Goal: Information Seeking & Learning: Learn about a topic

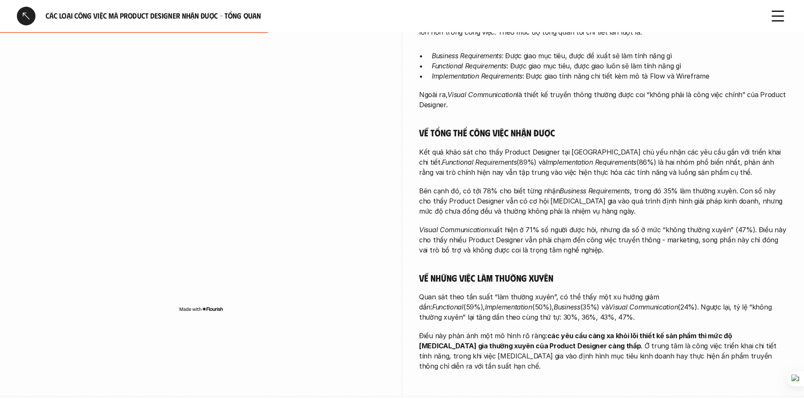
scroll to position [253, 0]
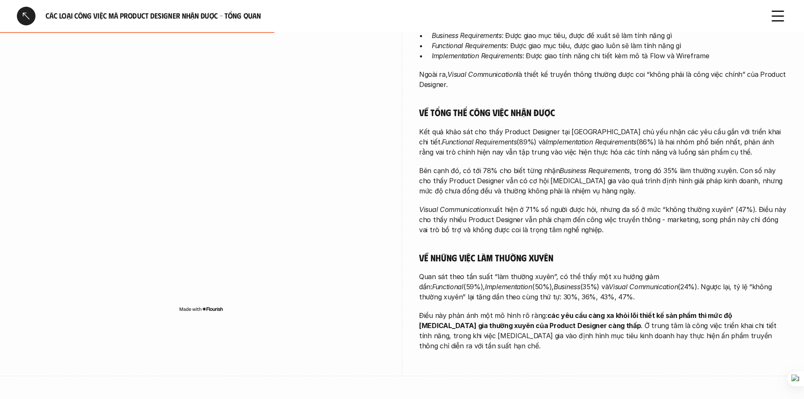
click at [400, 203] on div "Càng đảm nhận những công việc tổng quan hơn, Product Designer càng có mức độ tự…" at bounding box center [603, 174] width 368 height 354
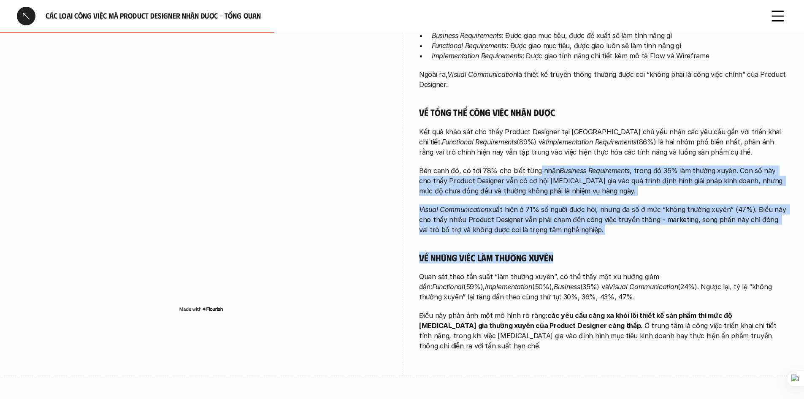
drag, startPoint x: 536, startPoint y: 165, endPoint x: 562, endPoint y: 243, distance: 81.9
click at [400, 243] on div "Càng đảm nhận những công việc tổng quan hơn, Product Designer càng có mức độ tự…" at bounding box center [603, 174] width 368 height 354
click at [400, 202] on div "Càng đảm nhận những công việc tổng quan hơn, Product Designer càng có mức độ tự…" at bounding box center [603, 174] width 368 height 354
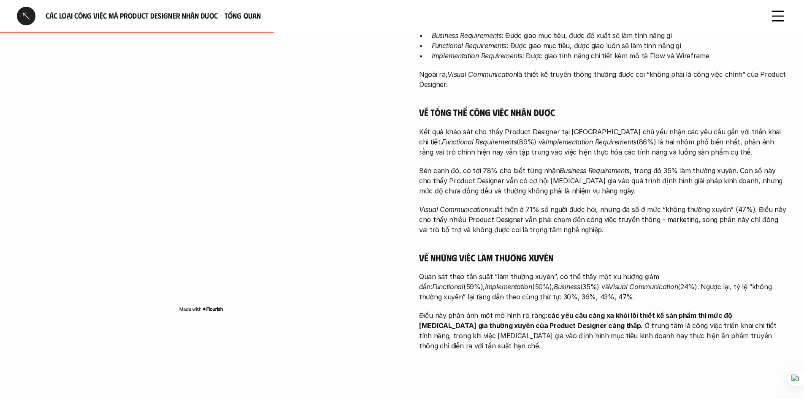
drag, startPoint x: 596, startPoint y: 225, endPoint x: 595, endPoint y: 230, distance: 5.5
click at [400, 230] on p "Visual Communication xuất hiện ở 71% số người được hỏi, nhưng đa số ở mức “khôn…" at bounding box center [603, 219] width 368 height 30
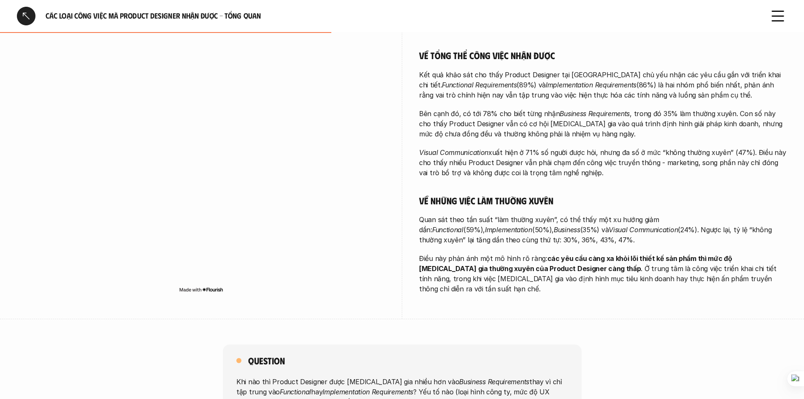
scroll to position [295, 0]
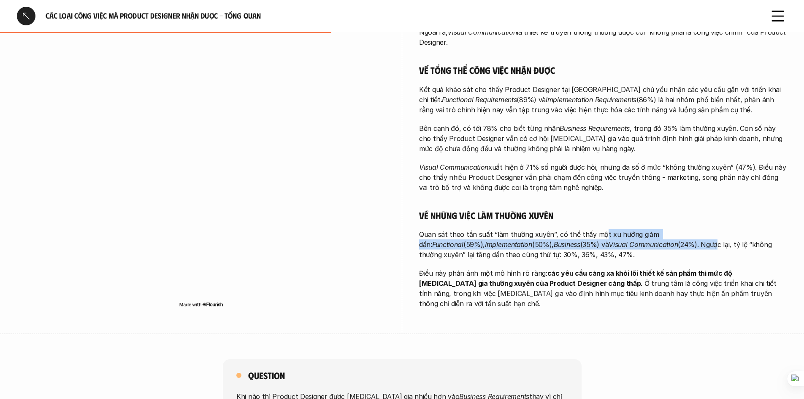
drag, startPoint x: 598, startPoint y: 228, endPoint x: 608, endPoint y: 247, distance: 21.9
click at [400, 247] on div "Càng đảm nhận những công việc tổng quan hơn, Product Designer càng có mức độ tự…" at bounding box center [603, 131] width 368 height 354
click at [400, 232] on p "Quan sát theo tần suất “làm thường xuyên”, có thể thấy một xu hướng giảm dần: F…" at bounding box center [603, 244] width 368 height 30
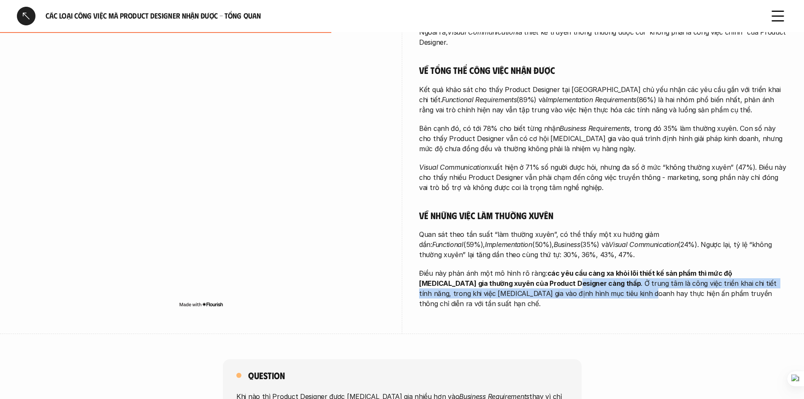
drag, startPoint x: 550, startPoint y: 294, endPoint x: 518, endPoint y: 281, distance: 34.3
click at [400, 281] on p "Điều này phản ánh một mô hình rõ ràng: các yêu cầu càng xa khỏi lõi thiết kế sả…" at bounding box center [603, 288] width 368 height 40
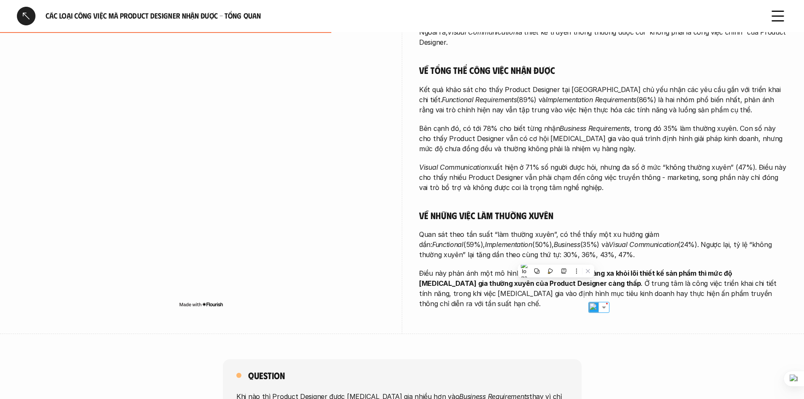
click at [400, 282] on strong "các yêu cầu càng xa khỏi lõi thiết kế sản phẩm thì mức độ [MEDICAL_DATA] gia th…" at bounding box center [576, 278] width 314 height 19
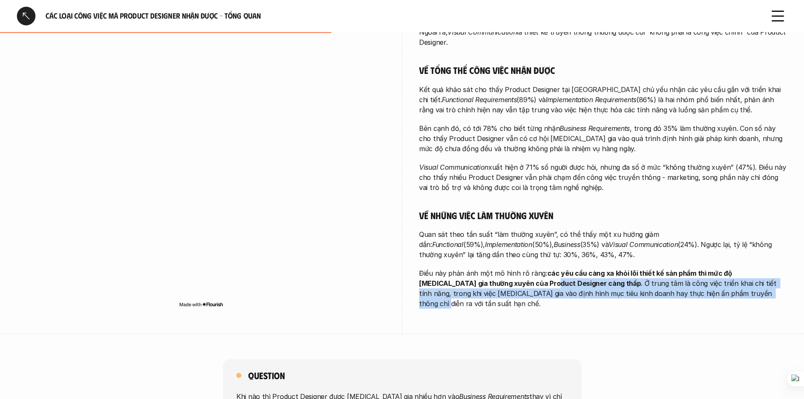
drag, startPoint x: 499, startPoint y: 279, endPoint x: 678, endPoint y: 295, distance: 179.2
click at [400, 295] on p "Điều này phản ánh một mô hình rõ ràng: các yêu cầu càng xa khỏi lõi thiết kế sả…" at bounding box center [603, 288] width 368 height 40
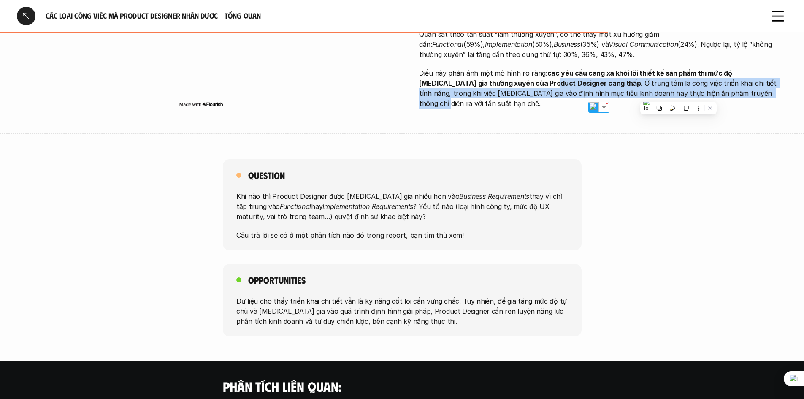
scroll to position [506, 0]
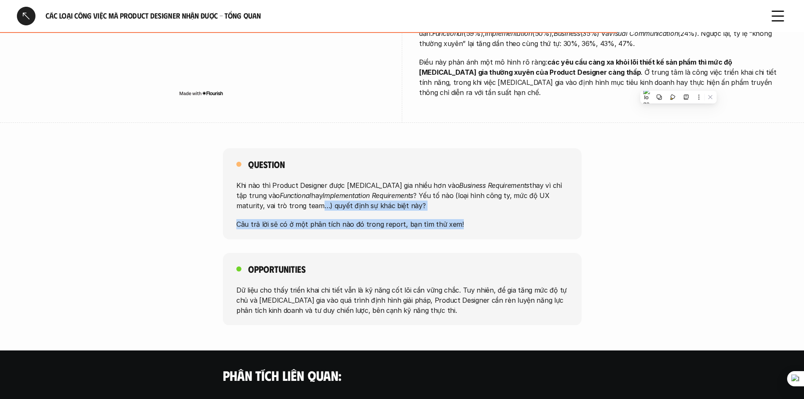
drag, startPoint x: 268, startPoint y: 202, endPoint x: 493, endPoint y: 218, distance: 225.4
click at [400, 218] on div "Khi nào thì Product Designer được [MEDICAL_DATA] gia nhiều hơn vào Business Req…" at bounding box center [402, 204] width 332 height 49
click at [400, 219] on p "Câu trả lời sẽ có ở một phân tích nào đó trong report, bạn tìm thử xem!" at bounding box center [402, 224] width 332 height 10
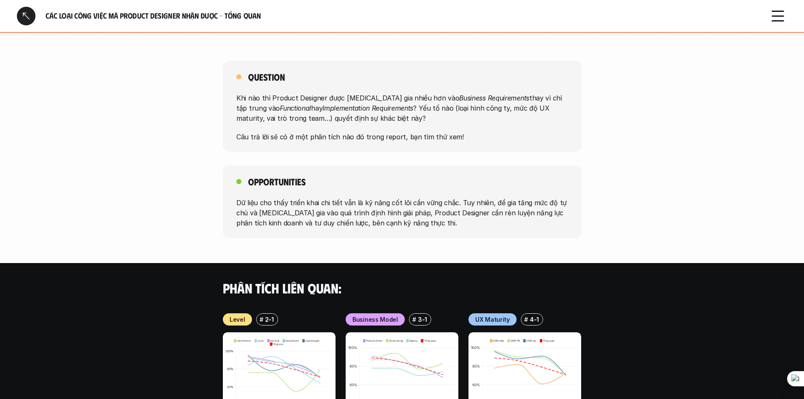
scroll to position [717, 0]
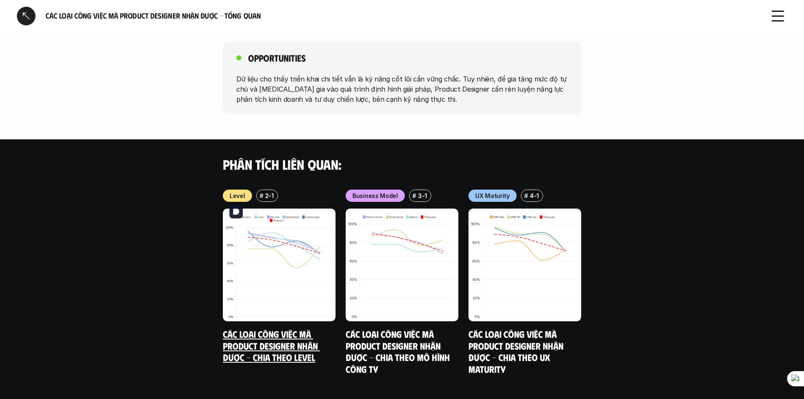
click at [303, 234] on img at bounding box center [279, 264] width 113 height 113
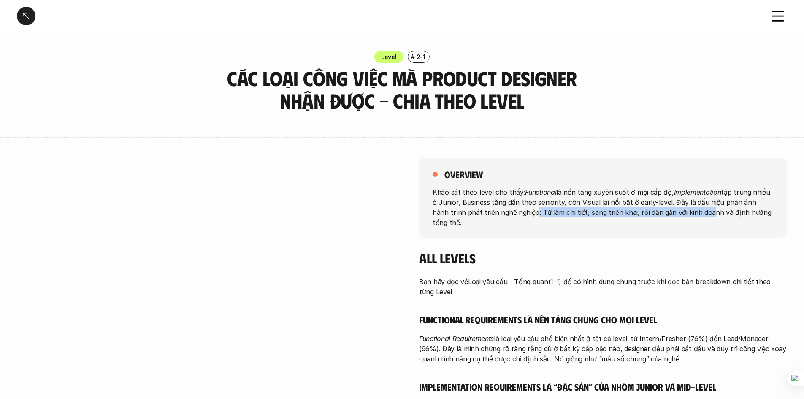
drag, startPoint x: 513, startPoint y: 212, endPoint x: 684, endPoint y: 216, distance: 170.5
click at [400, 216] on p "Khảo sát theo level cho thấy: Functional là nền tảng xuyên suốt ở mọi cấp độ, I…" at bounding box center [602, 206] width 341 height 40
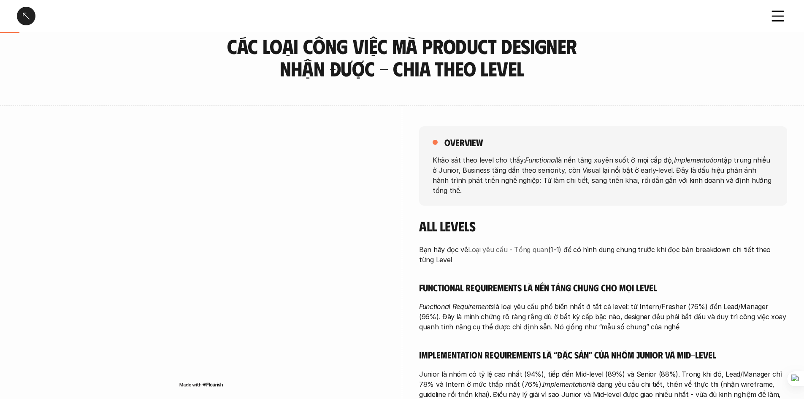
scroll to position [127, 0]
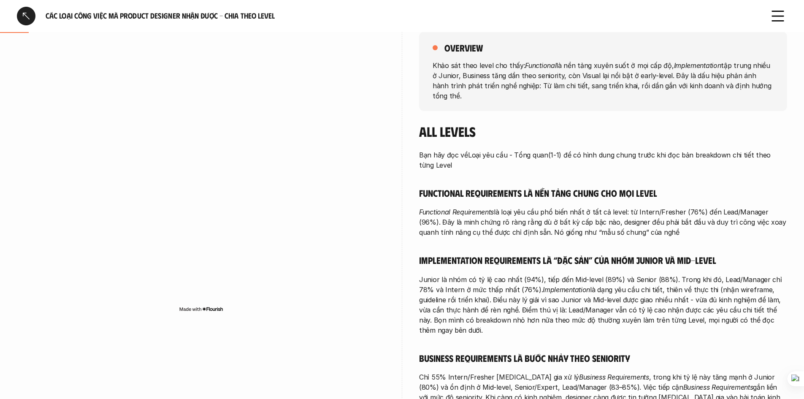
click at [400, 336] on p "Chỉ 55% Intern/Fresher [MEDICAL_DATA] gia xử lý Business Requirements , trong k…" at bounding box center [603, 392] width 368 height 40
click at [400, 313] on p "Junior là nhóm có tỷ lệ cao nhất (94%), tiếp đến Mid-level (89%) và Senior (88%…" at bounding box center [603, 304] width 368 height 61
click at [400, 336] on div "Bạn hãy đọc về Loại yêu cầu - Tổng quan (1-1) để có hình dung chung trước khi đ…" at bounding box center [603, 315] width 368 height 330
click at [400, 274] on p "Junior là nhóm có tỷ lệ cao nhất (94%), tiếp đến Mid-level (89%) và Senior (88%…" at bounding box center [603, 304] width 368 height 61
click at [350, 336] on div "overview Khảo sát theo level cho thấy: Functional là nền tảng xuyên suốt ở mọi …" at bounding box center [402, 258] width 770 height 494
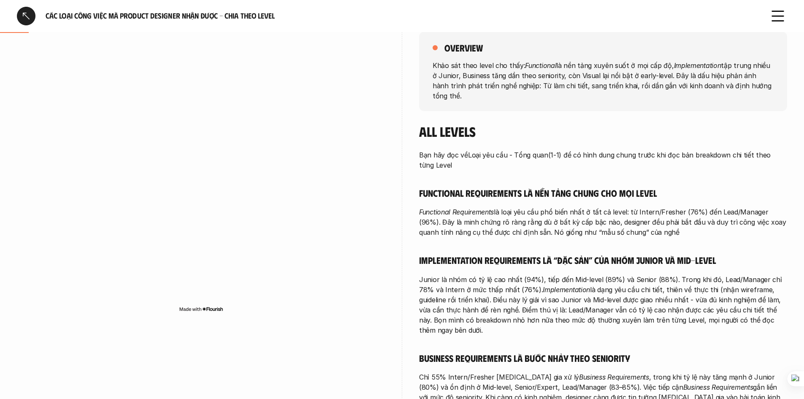
click at [400, 336] on p "Chỉ 55% Intern/Fresher [MEDICAL_DATA] gia xử lý Business Requirements , trong k…" at bounding box center [603, 392] width 368 height 40
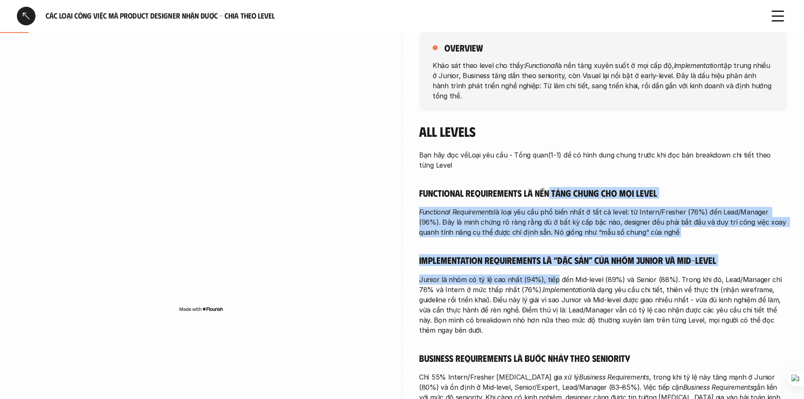
drag, startPoint x: 547, startPoint y: 189, endPoint x: 553, endPoint y: 269, distance: 80.8
click at [400, 269] on div "Bạn hãy đọc về Loại yêu cầu - Tổng quan (1-1) để có hình dung chung trước khi đ…" at bounding box center [603, 315] width 368 height 330
click at [400, 276] on div at bounding box center [553, 281] width 76 height 13
click at [400, 274] on p "Junior là nhóm có tỷ lệ cao nhất (94%), tiếp đến Mid-level (89%) và Senior (88%…" at bounding box center [603, 304] width 368 height 61
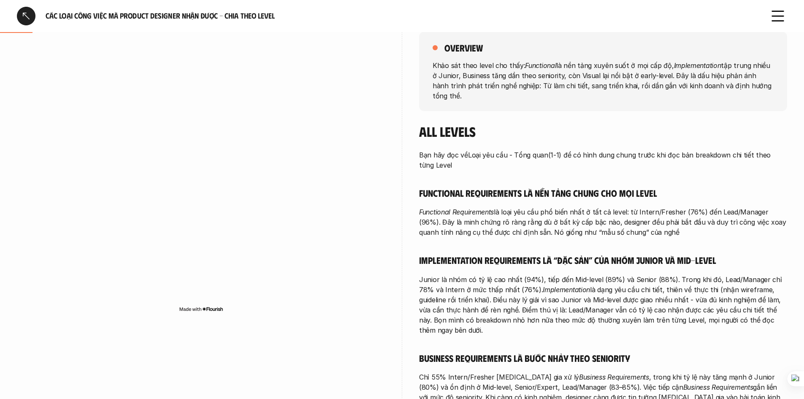
scroll to position [169, 0]
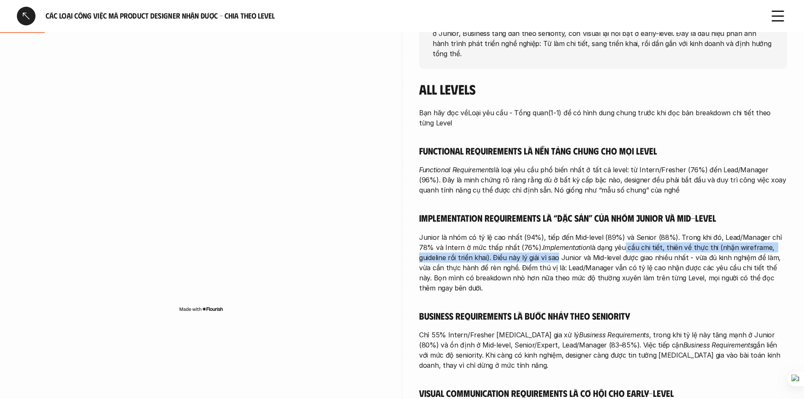
drag, startPoint x: 526, startPoint y: 248, endPoint x: 602, endPoint y: 241, distance: 76.3
click at [400, 241] on p "Junior là nhóm có tỷ lệ cao nhất (94%), tiếp đến Mid-level (89%) và Senior (88%…" at bounding box center [603, 262] width 368 height 61
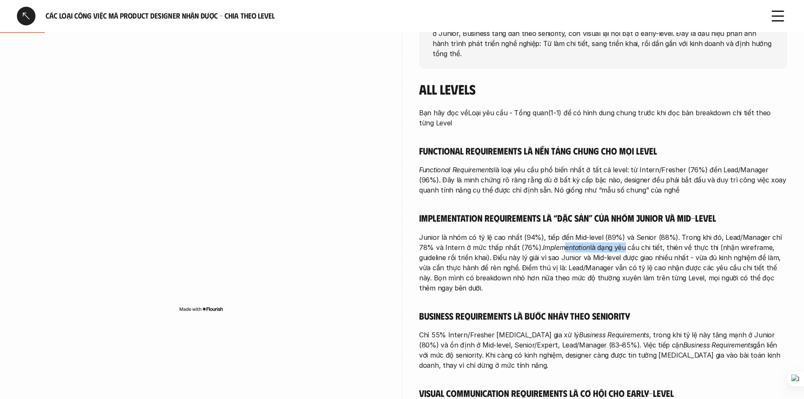
drag, startPoint x: 602, startPoint y: 241, endPoint x: 544, endPoint y: 235, distance: 58.5
click at [400, 235] on p "Junior là nhóm có tỷ lệ cao nhất (94%), tiếp đến Mid-level (89%) và Senior (88%…" at bounding box center [603, 262] width 368 height 61
click at [400, 225] on button at bounding box center [576, 224] width 11 height 11
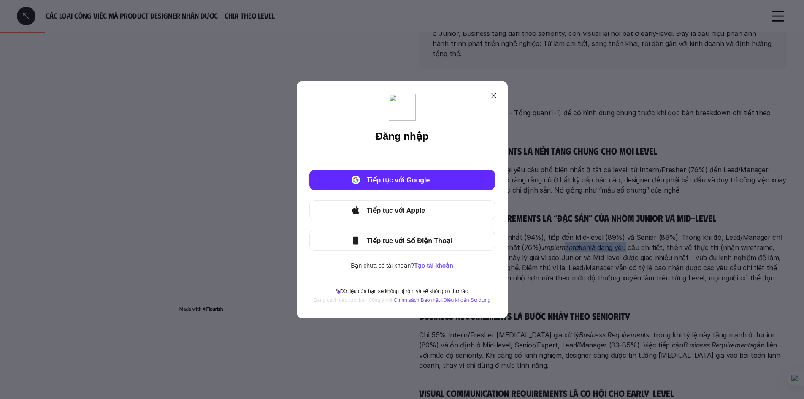
click at [400, 224] on div "Đăng nhập Tiếp tục với Google Tiếp tục với Apple Tiếp tục với Số Điện Thoại Bạn…" at bounding box center [402, 199] width 804 height 399
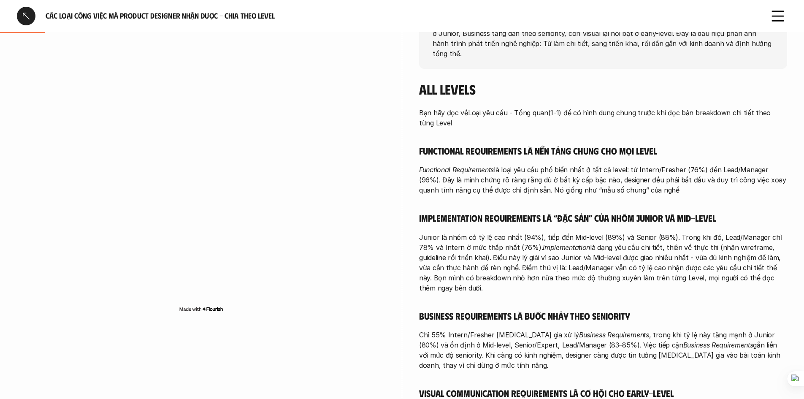
click at [400, 232] on p "Junior là nhóm có tỷ lệ cao nhất (94%), tiếp đến Mid-level (89%) và Senior (88%…" at bounding box center [603, 262] width 368 height 61
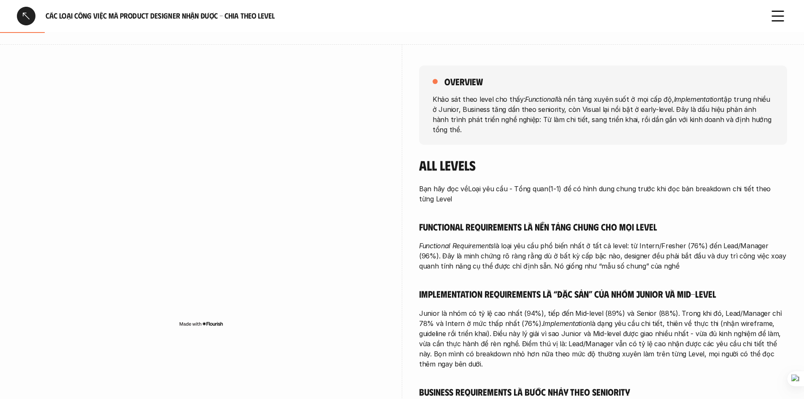
scroll to position [0, 0]
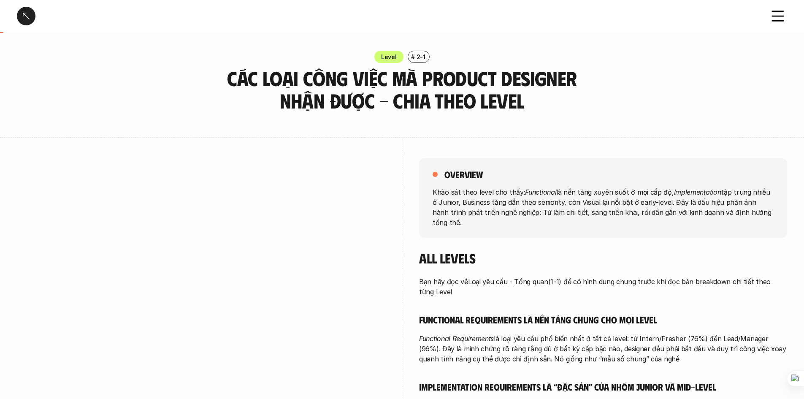
click at [20, 13] on div at bounding box center [26, 16] width 19 height 19
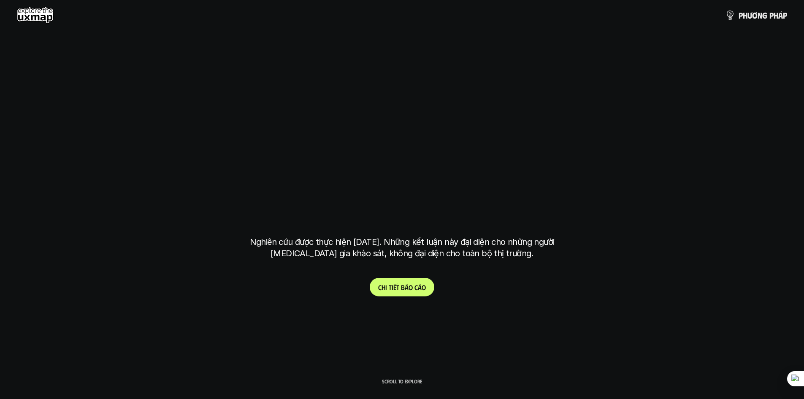
scroll to position [3008, 0]
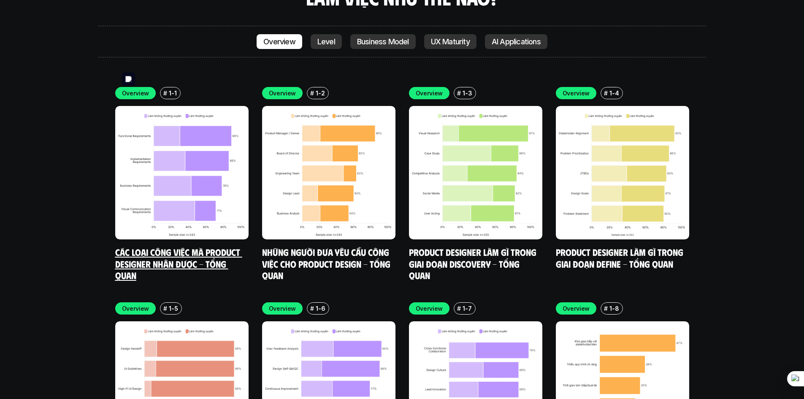
click at [215, 150] on img at bounding box center [181, 172] width 133 height 133
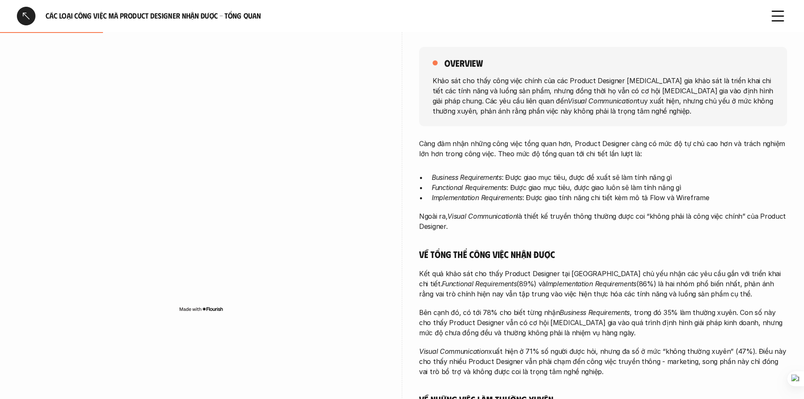
scroll to position [127, 0]
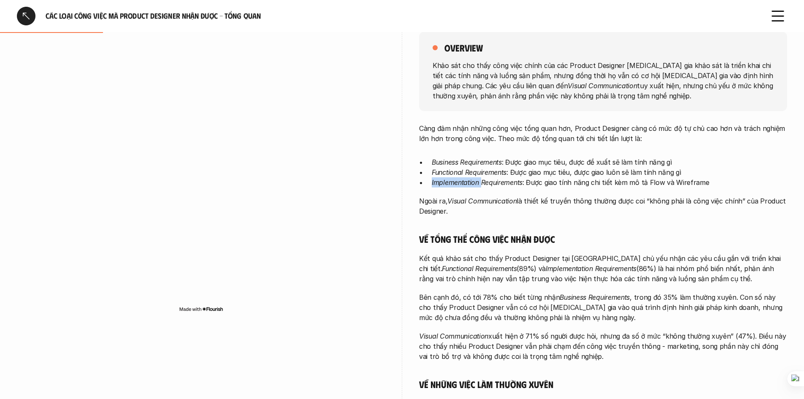
drag, startPoint x: 430, startPoint y: 184, endPoint x: 481, endPoint y: 188, distance: 51.2
click at [400, 188] on div "Càng đảm nhận những công việc tổng quan hơn, Product Designer càng có mức độ tự…" at bounding box center [603, 300] width 368 height 354
click at [400, 200] on img at bounding box center [451, 196] width 11 height 11
click at [400, 181] on em "Implementation Requirements" at bounding box center [477, 182] width 91 height 8
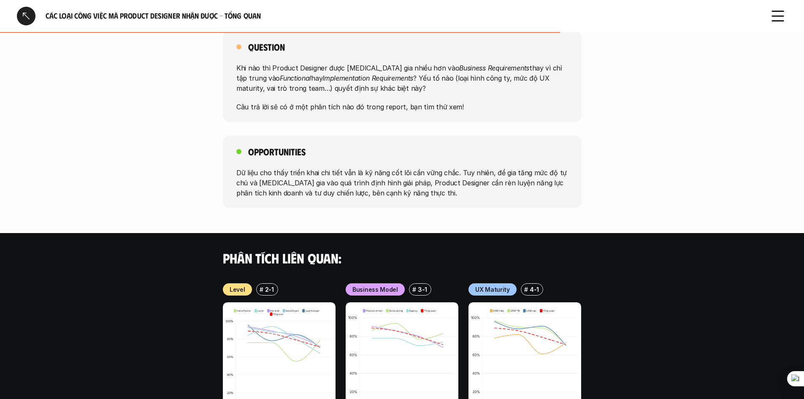
scroll to position [675, 0]
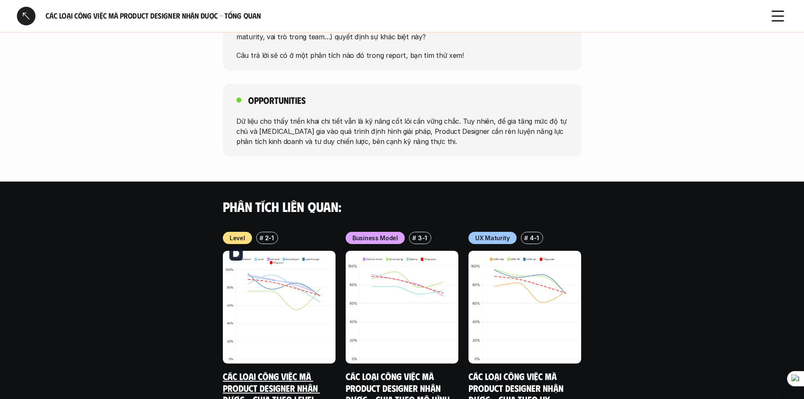
click at [298, 309] on img at bounding box center [279, 307] width 113 height 113
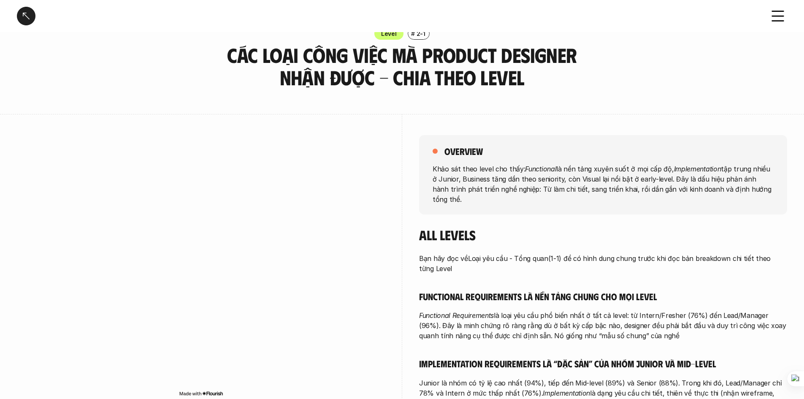
scroll to position [42, 0]
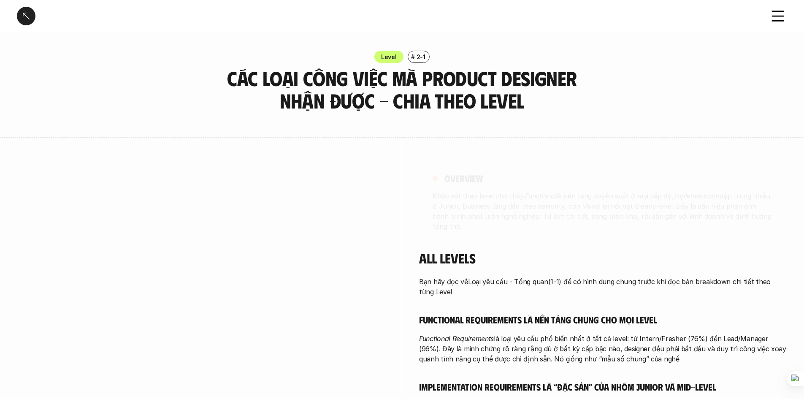
scroll to position [42, 0]
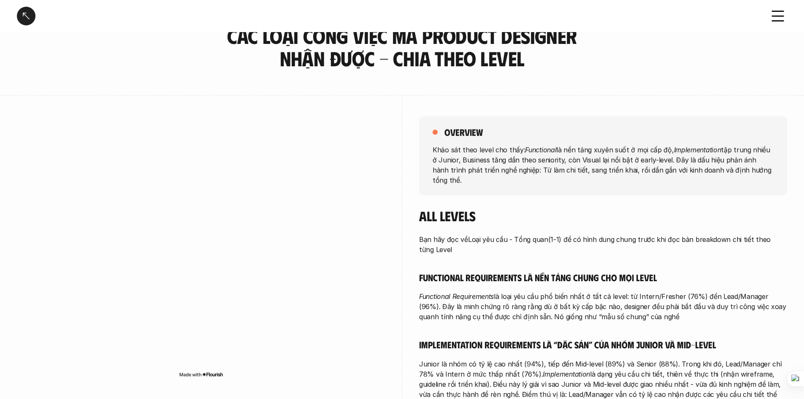
drag, startPoint x: 510, startPoint y: 221, endPoint x: 697, endPoint y: 240, distance: 187.9
click at [400, 240] on p "Bạn hãy đọc về Loại yêu cầu - Tổng quan (1-1) để có hình dung chung trước khi đ…" at bounding box center [603, 244] width 368 height 20
click at [400, 272] on h5 "Functional Requirements là nền tảng chung cho mọi level" at bounding box center [603, 277] width 368 height 12
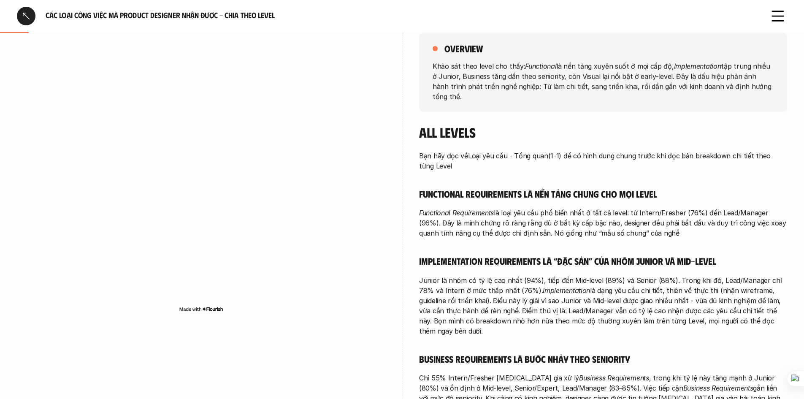
scroll to position [127, 0]
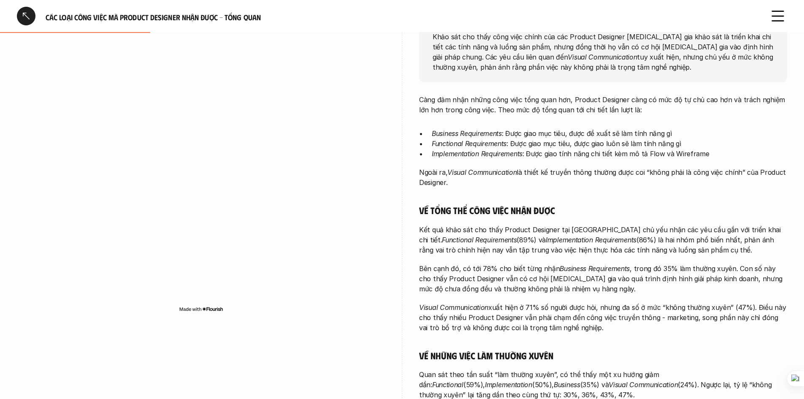
scroll to position [169, 0]
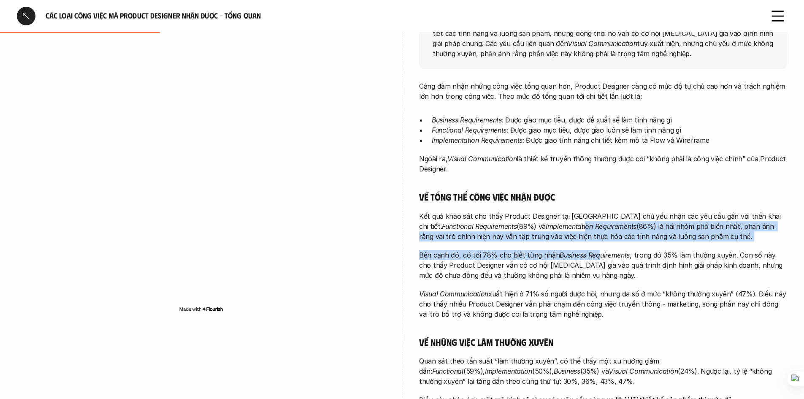
drag, startPoint x: 567, startPoint y: 221, endPoint x: 594, endPoint y: 246, distance: 37.0
click at [400, 246] on div "Càng đảm nhận những công việc tổng quan hơn, Product Designer càng có mức độ tự…" at bounding box center [603, 258] width 368 height 354
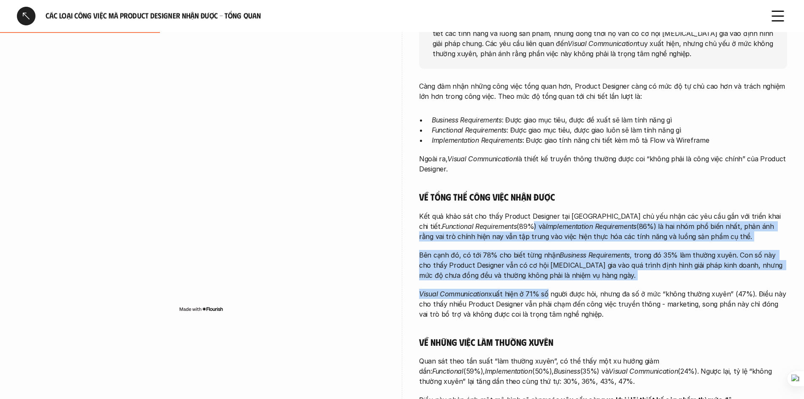
drag, startPoint x: 530, startPoint y: 253, endPoint x: 545, endPoint y: 298, distance: 47.2
click at [400, 298] on div "Càng đảm nhận những công việc tổng quan hơn, Product Designer càng có mức độ tự…" at bounding box center [603, 258] width 368 height 354
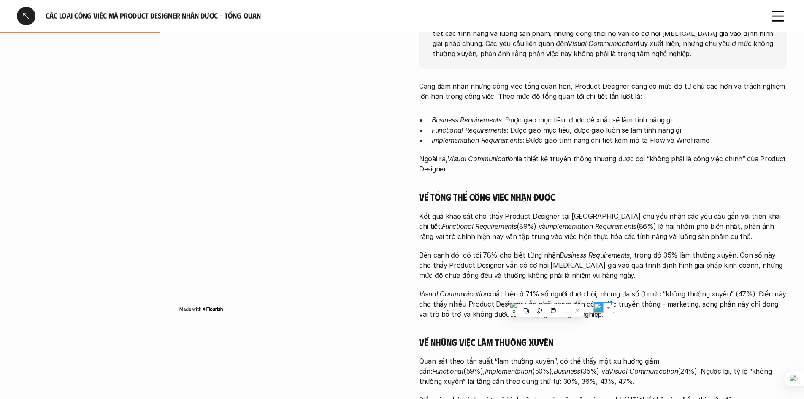
click at [400, 297] on p "Visual Communication xuất hiện ở 71% số người được hỏi, nhưng đa số ở mức “khôn…" at bounding box center [603, 304] width 368 height 30
click at [400, 287] on div "Càng đảm nhận những công việc tổng quan hơn, Product Designer càng có mức độ tự…" at bounding box center [603, 258] width 368 height 354
click at [400, 289] on p "Visual Communication xuất hiện ở 71% số người được hỏi, nhưng đa số ở mức “khôn…" at bounding box center [603, 304] width 368 height 30
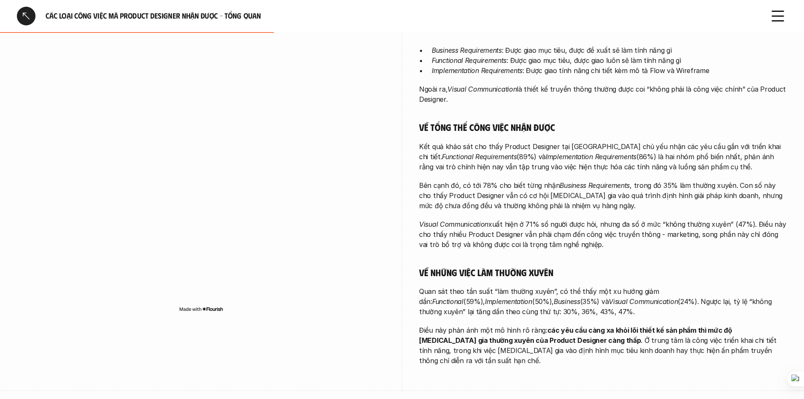
scroll to position [253, 0]
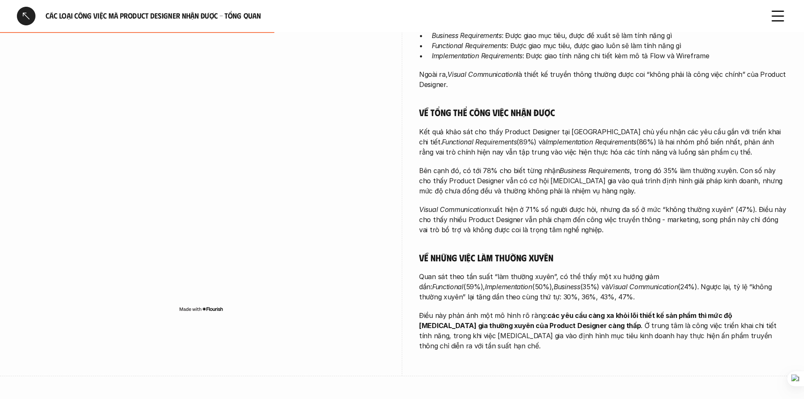
drag, startPoint x: 525, startPoint y: 210, endPoint x: 656, endPoint y: 234, distance: 133.0
click at [400, 234] on p "Visual Communication xuất hiện ở 71% số người được hỏi, nhưng đa số ở mức “khôn…" at bounding box center [603, 219] width 368 height 30
drag, startPoint x: 656, startPoint y: 234, endPoint x: 482, endPoint y: 200, distance: 177.0
click at [400, 200] on div "Càng đảm nhận những công việc tổng quan hơn, Product Designer càng có mức độ tự…" at bounding box center [603, 174] width 368 height 354
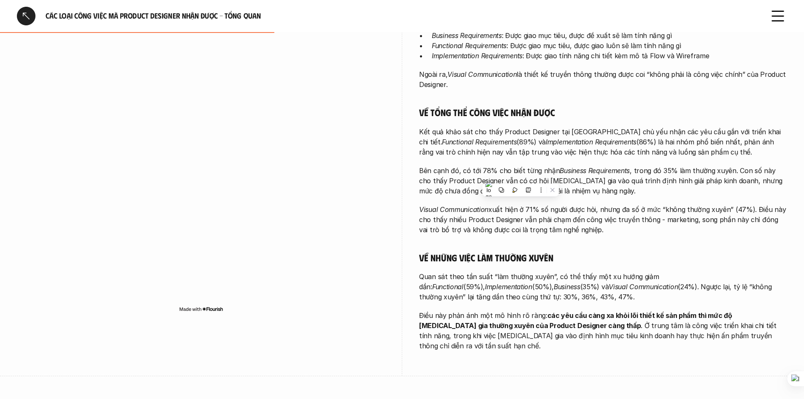
click at [400, 205] on em "Visual Communication" at bounding box center [453, 209] width 69 height 8
click at [300, 33] on div at bounding box center [201, 184] width 368 height 309
click at [400, 262] on h5 "Về những việc làm thường xuyên" at bounding box center [603, 257] width 368 height 12
drag, startPoint x: 605, startPoint y: 281, endPoint x: 721, endPoint y: 297, distance: 117.5
click at [400, 297] on p "Quan sát theo tần suất “làm thường xuyên”, có thể thấy một xu hướng giảm dần: F…" at bounding box center [603, 286] width 368 height 30
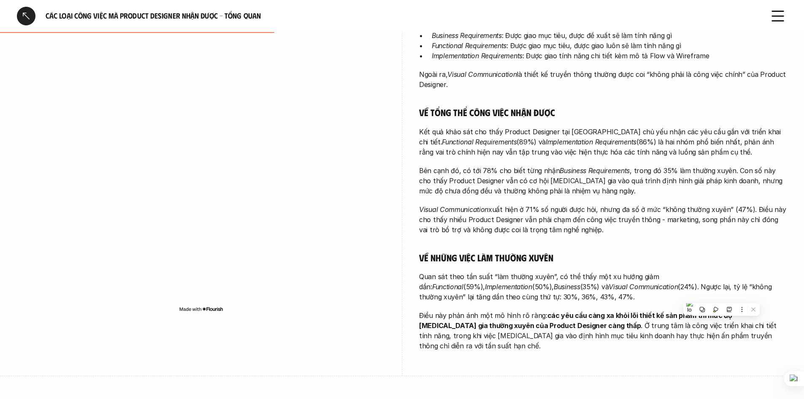
click at [400, 297] on p "Quan sát theo tần suất “làm thường xuyên”, có thể thấy một xu hướng giảm dần: F…" at bounding box center [603, 286] width 368 height 30
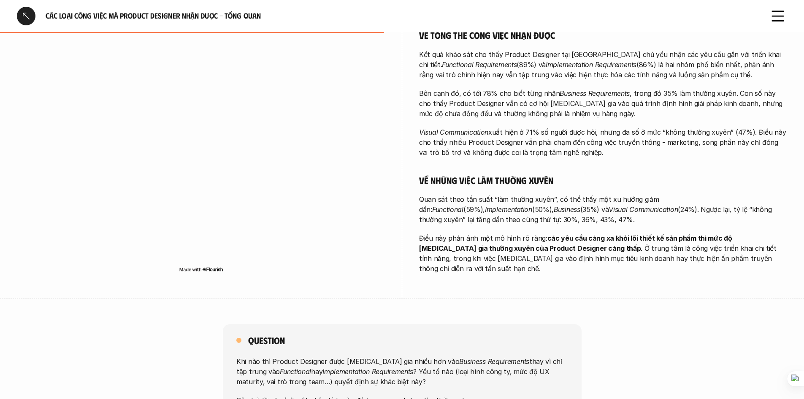
scroll to position [337, 0]
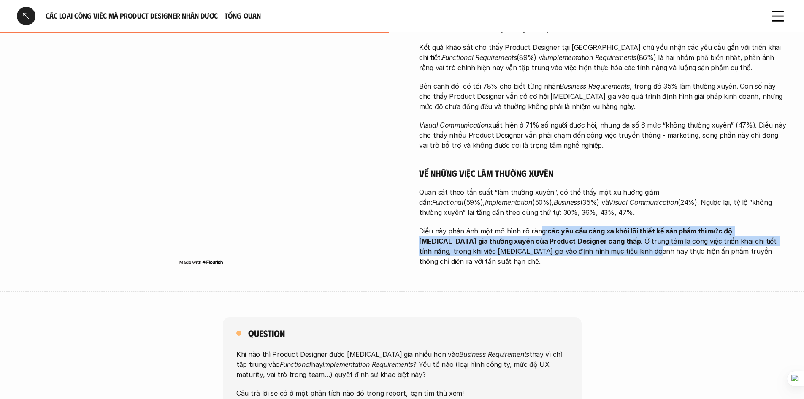
drag, startPoint x: 544, startPoint y: 260, endPoint x: 537, endPoint y: 234, distance: 27.1
click at [400, 234] on div "overview Khảo sát cho thấy công việc chính của các Product Designer [MEDICAL_DA…" at bounding box center [603, 46] width 368 height 492
click at [400, 243] on strong "các yêu cầu càng xa khỏi lõi thiết kế sản phẩm thì mức độ [MEDICAL_DATA] gia th…" at bounding box center [576, 236] width 314 height 19
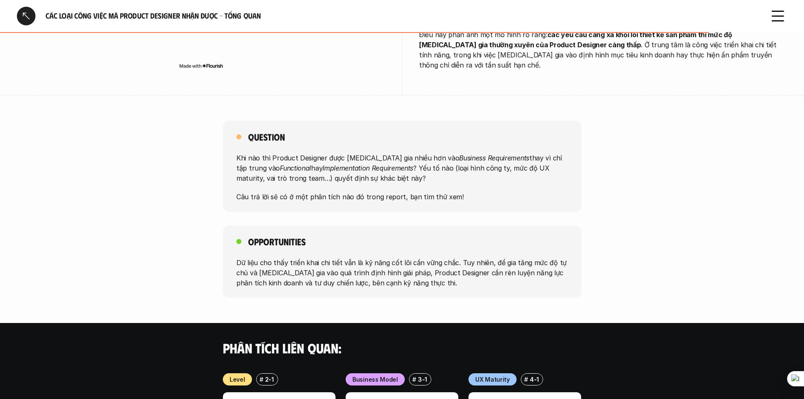
scroll to position [591, 0]
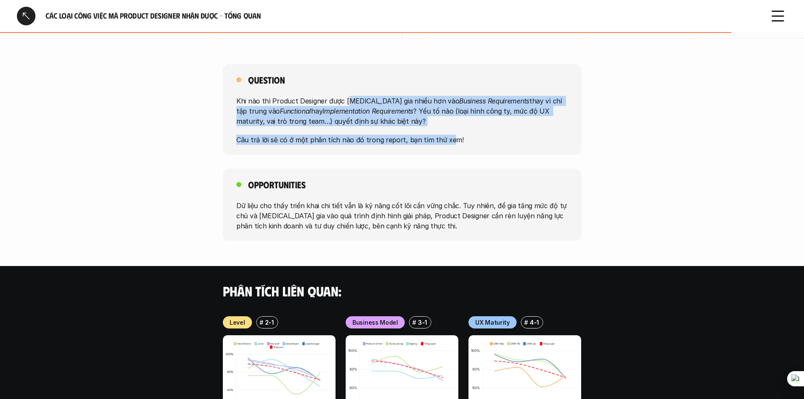
drag, startPoint x: 346, startPoint y: 92, endPoint x: 445, endPoint y: 123, distance: 103.1
click at [400, 123] on div "Khi nào thì Product Designer được [MEDICAL_DATA] gia nhiều hơn vào Business Req…" at bounding box center [402, 120] width 332 height 49
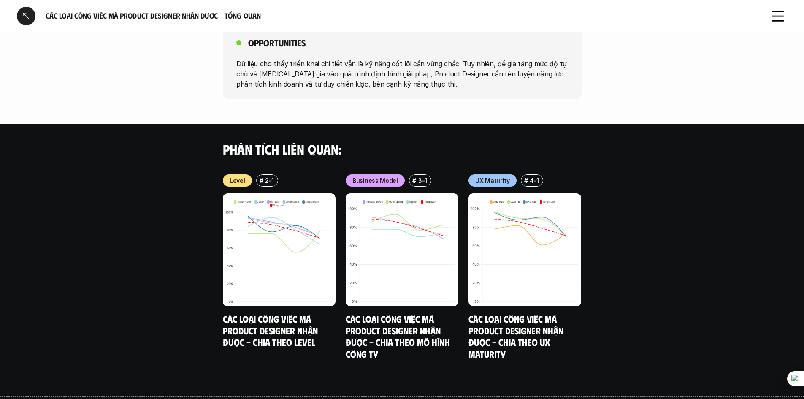
scroll to position [740, 0]
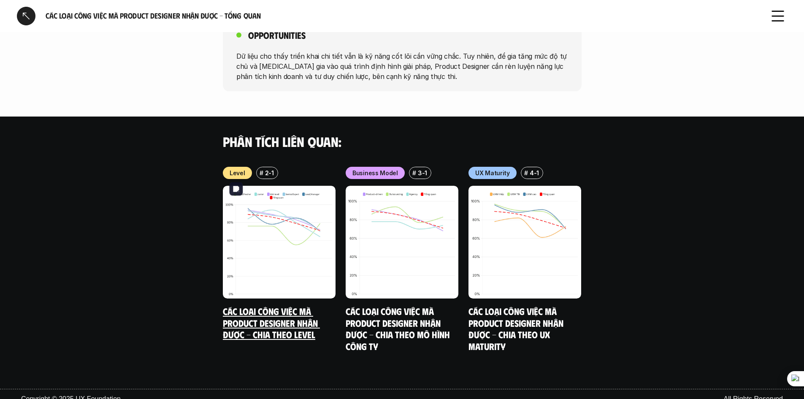
click at [259, 223] on img at bounding box center [279, 242] width 113 height 113
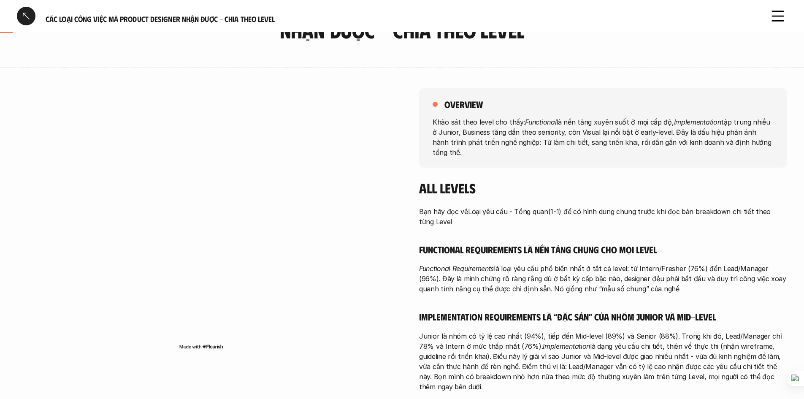
scroll to position [84, 0]
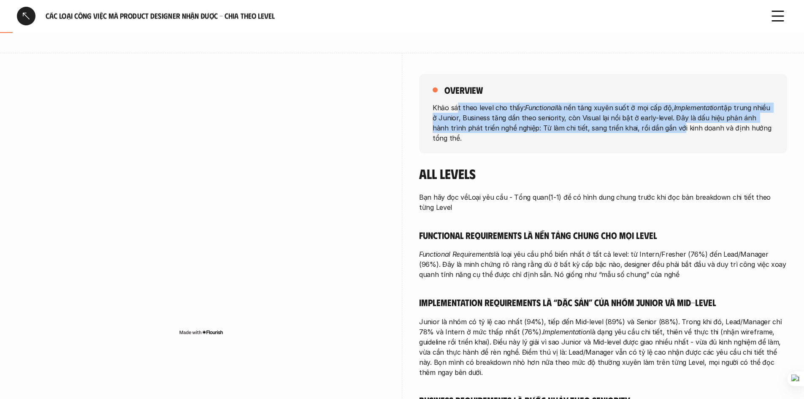
drag, startPoint x: 459, startPoint y: 114, endPoint x: 655, endPoint y: 123, distance: 195.5
click at [400, 123] on p "Khảo sát theo level cho thấy: Functional là nền tảng xuyên suốt ở mọi cấp độ, I…" at bounding box center [602, 122] width 341 height 40
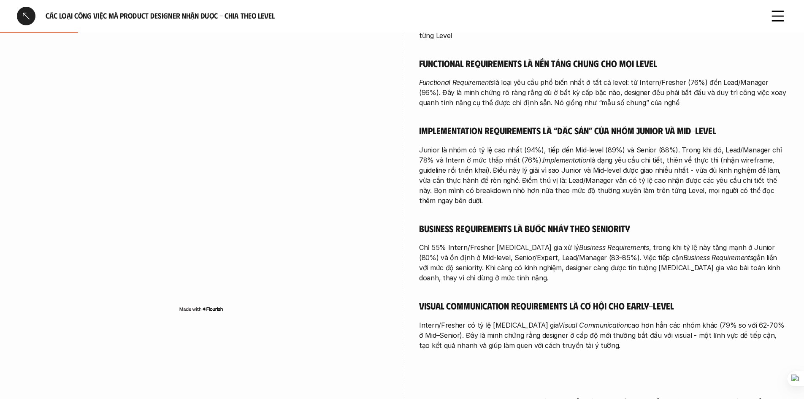
scroll to position [258, 0]
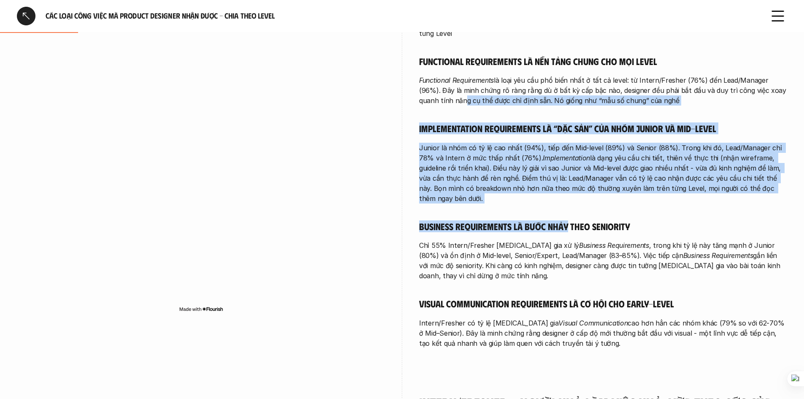
drag, startPoint x: 489, startPoint y: 123, endPoint x: 569, endPoint y: 205, distance: 114.3
click at [400, 205] on div "Bạn hãy đọc về Loại yêu cầu - Tổng quan (1-1) để có hình dung chung trước khi đ…" at bounding box center [603, 183] width 368 height 330
click at [400, 220] on h5 "Business Requirements là bước nhảy theo seniority" at bounding box center [603, 226] width 368 height 12
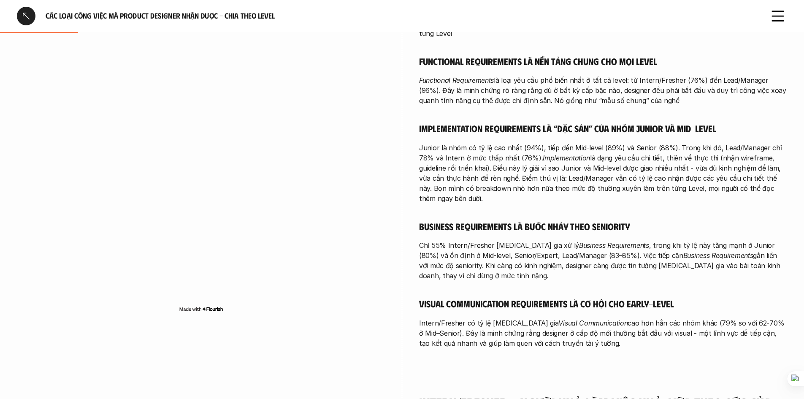
drag, startPoint x: 522, startPoint y: 144, endPoint x: 645, endPoint y: 142, distance: 123.2
click at [400, 143] on p "Junior là nhóm có tỷ lệ cao nhất (94%), tiếp đến Mid-level (89%) và Senior (88%…" at bounding box center [603, 173] width 368 height 61
drag, startPoint x: 517, startPoint y: 146, endPoint x: 648, endPoint y: 147, distance: 131.2
click at [400, 147] on p "Junior là nhóm có tỷ lệ cao nhất (94%), tiếp đến Mid-level (89%) và Senior (88%…" at bounding box center [603, 173] width 368 height 61
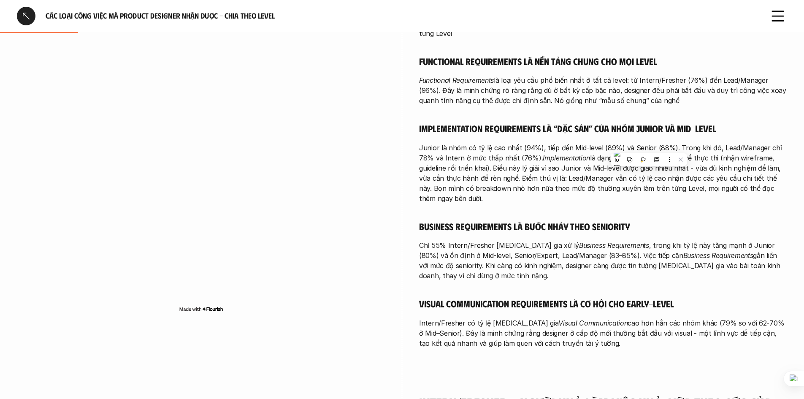
click at [400, 102] on div "Bạn hãy đọc về Loại yêu cầu - Tổng quan (1-1) để có hình dung chung trước khi đ…" at bounding box center [603, 183] width 368 height 330
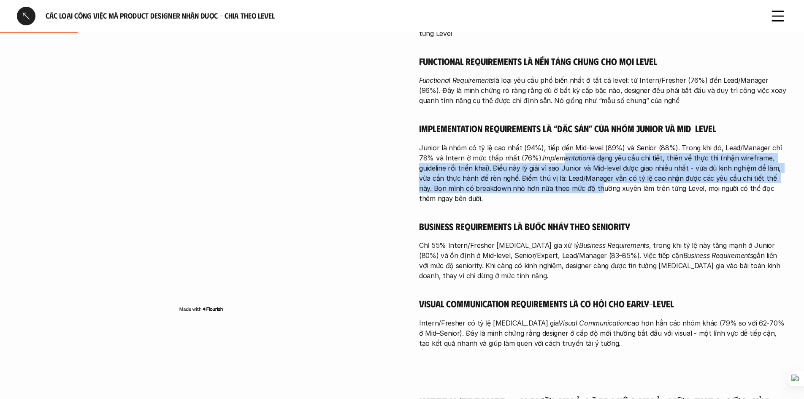
drag, startPoint x: 546, startPoint y: 162, endPoint x: 546, endPoint y: 177, distance: 15.2
click at [400, 177] on p "Junior là nhóm có tỷ lệ cao nhất (94%), tiếp đến Mid-level (89%) và Senior (88%…" at bounding box center [603, 173] width 368 height 61
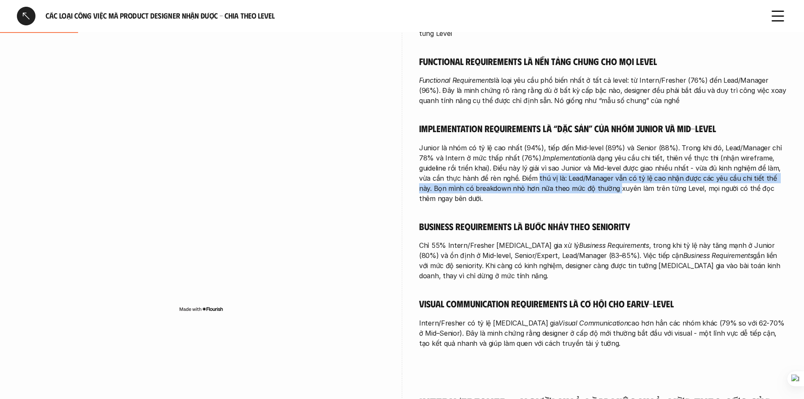
drag, startPoint x: 546, startPoint y: 177, endPoint x: 506, endPoint y: 165, distance: 42.1
click at [400, 165] on p "Junior là nhóm có tỷ lệ cao nhất (94%), tiếp đến Mid-level (89%) và Senior (88%…" at bounding box center [603, 173] width 368 height 61
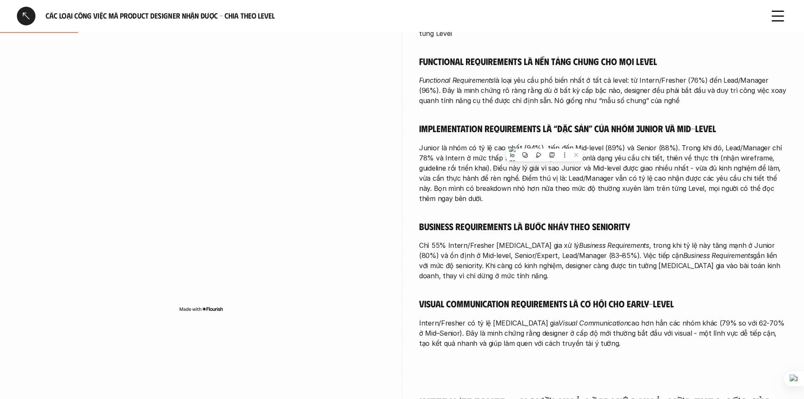
click at [400, 157] on p "Junior là nhóm có tỷ lệ cao nhất (94%), tiếp đến Mid-level (89%) và Senior (88%…" at bounding box center [603, 173] width 368 height 61
drag, startPoint x: 590, startPoint y: 202, endPoint x: 648, endPoint y: 197, distance: 58.1
click at [400, 197] on div "Bạn hãy đọc về Loại yêu cầu - Tổng quan (1-1) để có hình dung chung trước khi đ…" at bounding box center [603, 183] width 368 height 330
click at [400, 218] on img at bounding box center [605, 221] width 11 height 11
click at [400, 218] on div "Bạn hãy đọc về Loại yêu cầu - Tổng quan (1-1) để có hình dung chung trước khi đ…" at bounding box center [603, 183] width 368 height 330
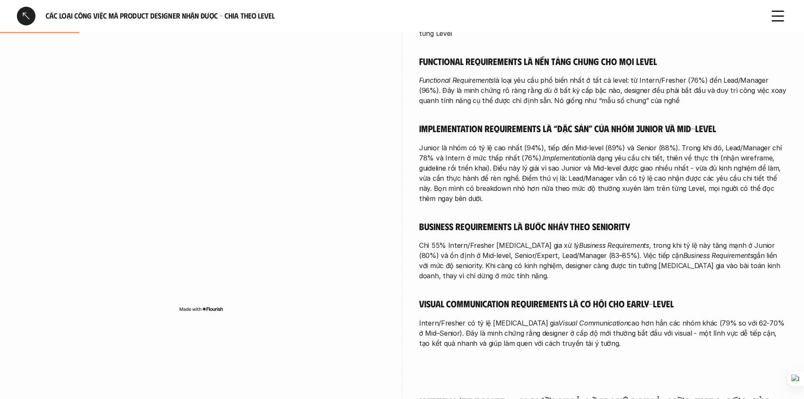
scroll to position [300, 0]
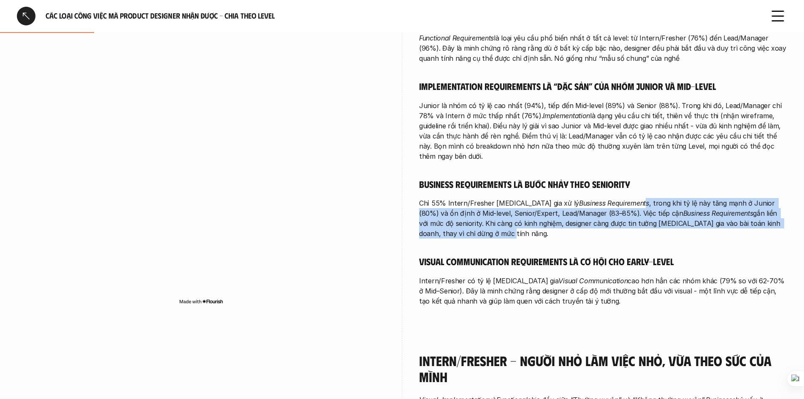
drag, startPoint x: 607, startPoint y: 218, endPoint x: 606, endPoint y: 184, distance: 34.6
click at [400, 184] on div "Bạn hãy đọc về Loại yêu cầu - Tổng quan (1-1) để có hình dung chung trước khi đ…" at bounding box center [603, 141] width 368 height 330
click at [400, 201] on p "Chỉ 55% Intern/Fresher [MEDICAL_DATA] gia xử lý Business Requirements , trong k…" at bounding box center [603, 218] width 368 height 40
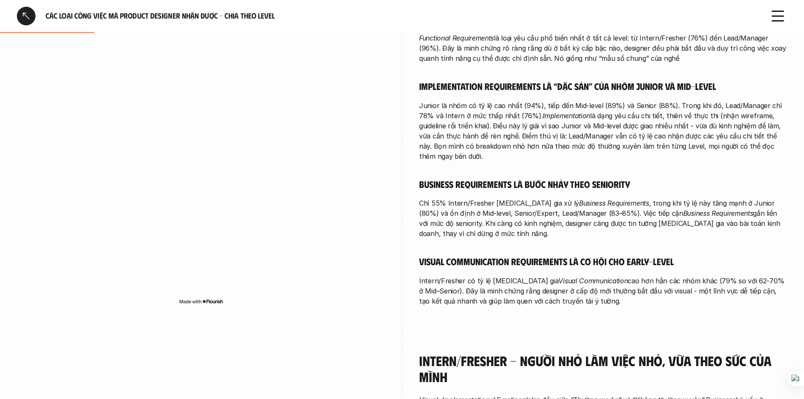
click at [400, 204] on p "Chỉ 55% Intern/Fresher [MEDICAL_DATA] gia xử lý Business Requirements , trong k…" at bounding box center [603, 218] width 368 height 40
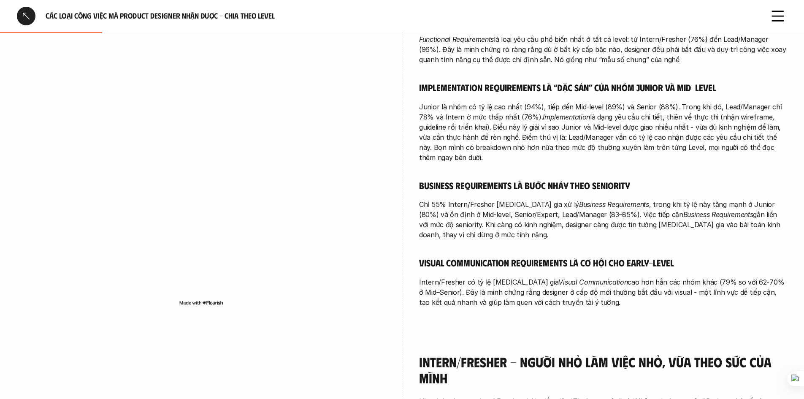
scroll to position [258, 0]
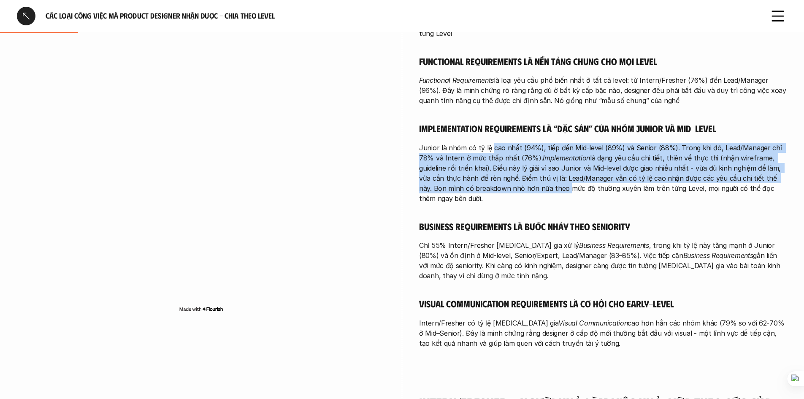
drag, startPoint x: 490, startPoint y: 128, endPoint x: 518, endPoint y: 189, distance: 67.2
click at [400, 189] on div "Bạn hãy đọc về Loại yêu cầu - Tổng quan (1-1) để có hình dung chung trước khi đ…" at bounding box center [603, 183] width 368 height 330
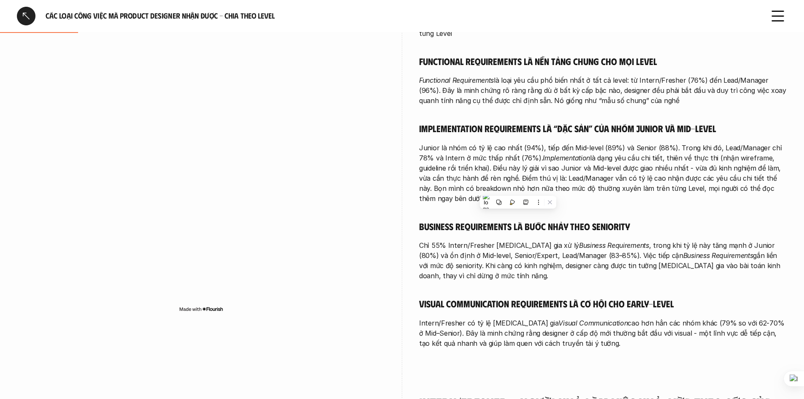
click at [400, 265] on div "Bạn hãy đọc về Loại yêu cầu - Tổng quan (1-1) để có hình dung chung trước khi đ…" at bounding box center [603, 183] width 368 height 330
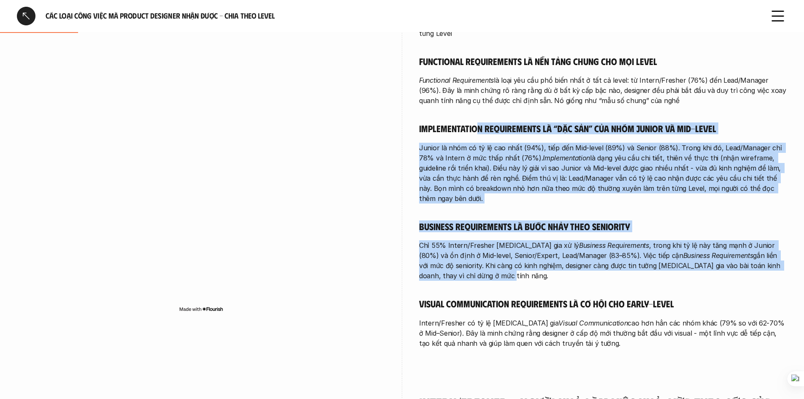
drag, startPoint x: 494, startPoint y: 265, endPoint x: 478, endPoint y: 118, distance: 147.7
click at [400, 118] on div "Bạn hãy đọc về Loại yêu cầu - Tổng quan (1-1) để có hình dung chung trước khi đ…" at bounding box center [603, 183] width 368 height 330
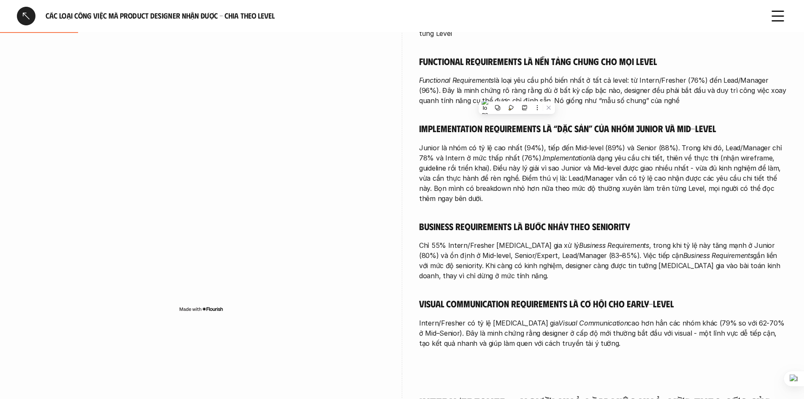
click at [400, 112] on div "Bạn hãy đọc về Loại yêu cầu - Tổng quan (1-1) để có hình dung chung trước khi đ…" at bounding box center [603, 183] width 368 height 330
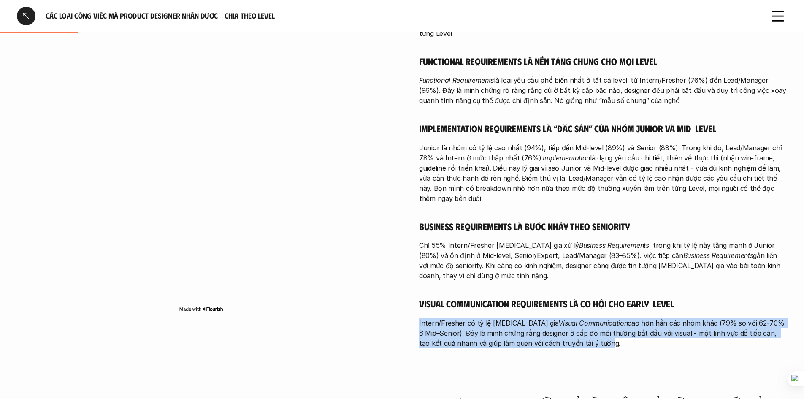
drag, startPoint x: 413, startPoint y: 295, endPoint x: 545, endPoint y: 326, distance: 135.7
click at [400, 326] on div "overview Khảo sát theo level cho thấy: Functional là nền tảng xuyên suốt ở mọi …" at bounding box center [402, 126] width 770 height 494
click at [400, 326] on p "Intern/Fresher có tỷ lệ [MEDICAL_DATA] gia Visual Communication cao hơn hẳn các…" at bounding box center [603, 333] width 368 height 30
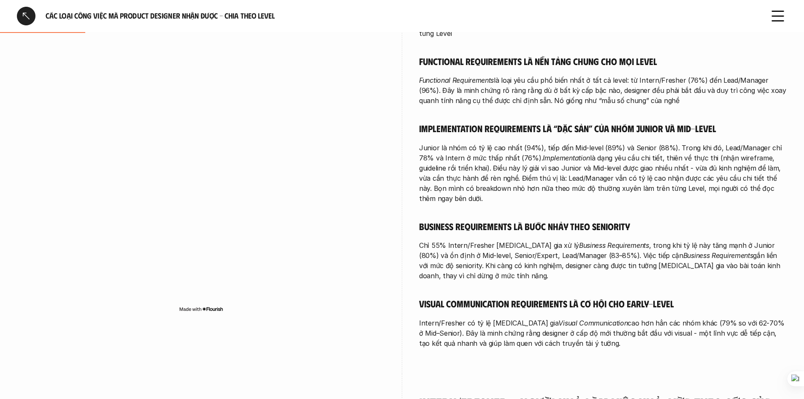
scroll to position [343, 0]
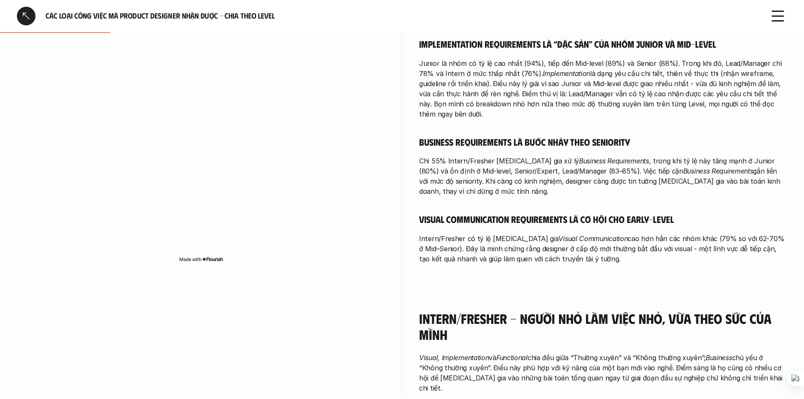
click at [400, 261] on div "overview Khảo sát theo level cho thấy: Functional là nền tảng xuyên suốt ở mọi …" at bounding box center [603, 42] width 368 height 494
click at [400, 233] on p "Intern/Fresher có tỷ lệ [MEDICAL_DATA] gia Visual Communication cao hơn hẳn các…" at bounding box center [603, 248] width 368 height 30
drag, startPoint x: 476, startPoint y: 225, endPoint x: 587, endPoint y: 246, distance: 113.3
click at [400, 246] on div "overview Khảo sát theo level cho thấy: Functional là nền tảng xuyên suốt ở mọi …" at bounding box center [603, 42] width 368 height 494
click at [400, 233] on p "Intern/Fresher có tỷ lệ [MEDICAL_DATA] gia Visual Communication cao hơn hẳn các…" at bounding box center [603, 248] width 368 height 30
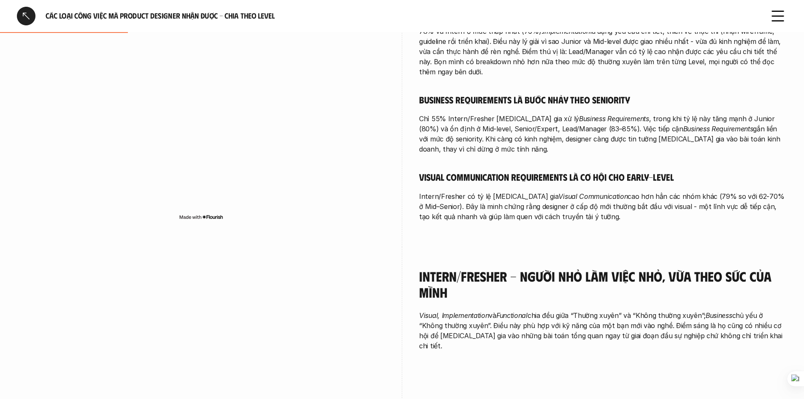
scroll to position [427, 0]
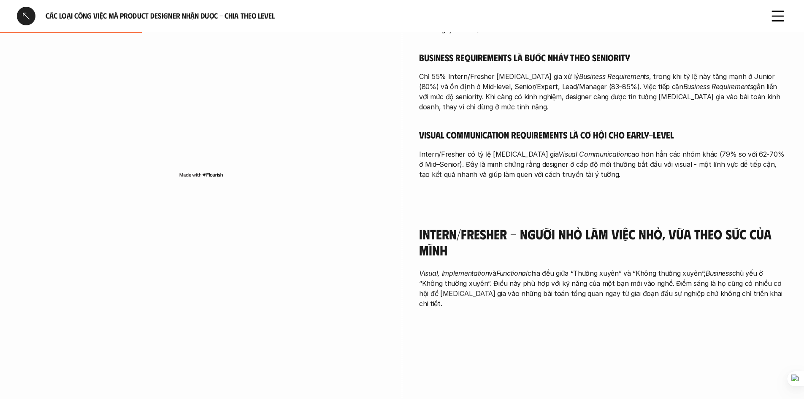
click at [400, 336] on div "Intern/Fresher - Người nhỏ làm việc nhỏ, vừa theo sức của mình Visual, Implemen…" at bounding box center [402, 359] width 770 height 309
click at [400, 318] on div "Intern/Fresher - Người nhỏ làm việc nhỏ, vừa theo sức của mình Visual, Implemen…" at bounding box center [402, 359] width 770 height 309
drag, startPoint x: 418, startPoint y: 252, endPoint x: 543, endPoint y: 254, distance: 124.5
click at [400, 254] on div "Intern/Fresher - Người nhỏ làm việc nhỏ, vừa theo sức của mình Visual, Implemen…" at bounding box center [402, 359] width 770 height 309
click at [400, 294] on div "Intern/Fresher - Người nhỏ làm việc nhỏ, vừa theo sức của mình Visual, Implemen…" at bounding box center [603, 270] width 368 height 130
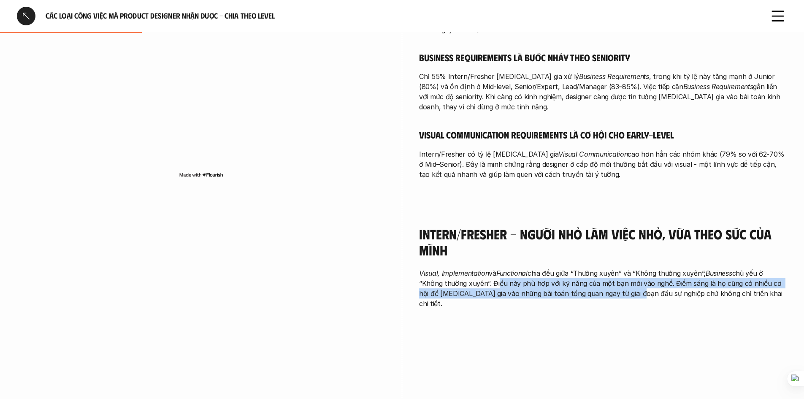
drag, startPoint x: 497, startPoint y: 267, endPoint x: 622, endPoint y: 323, distance: 137.5
click at [400, 323] on div "Intern/Fresher - Người nhỏ làm việc nhỏ, vừa theo sức của mình Visual, Implemen…" at bounding box center [402, 359] width 770 height 309
click at [400, 318] on div "Intern/Fresher - Người nhỏ làm việc nhỏ, vừa theo sức của mình Visual, Implemen…" at bounding box center [402, 359] width 770 height 309
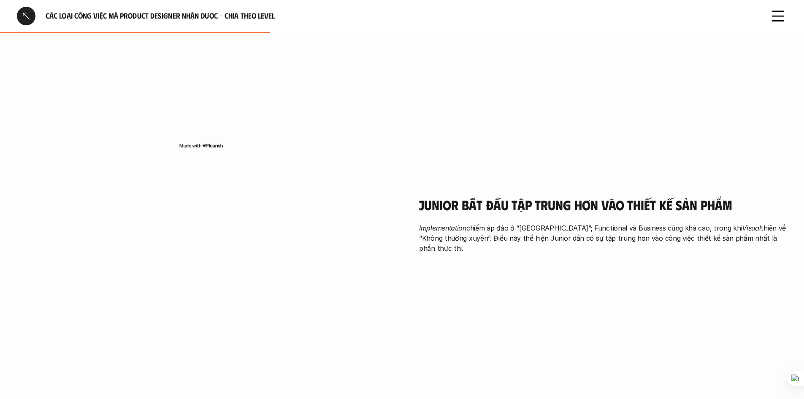
scroll to position [764, 0]
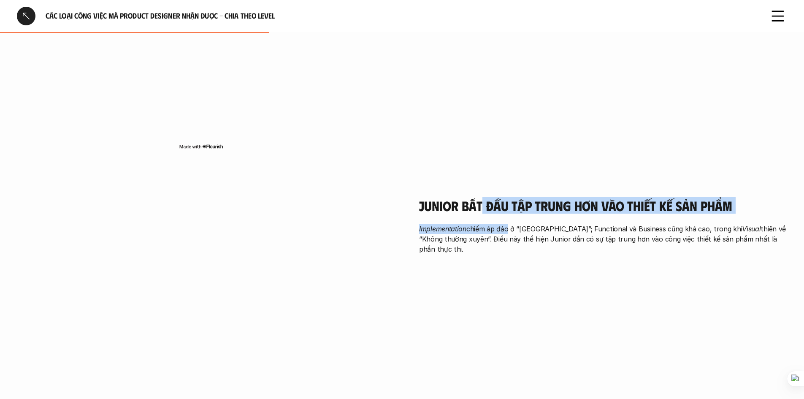
drag, startPoint x: 507, startPoint y: 208, endPoint x: 483, endPoint y: 162, distance: 51.5
click at [400, 176] on div "Junior bắt đầu tập trung hơn vào thiết kế sản phẩm Implementation chiếm áp đảo …" at bounding box center [603, 227] width 368 height 103
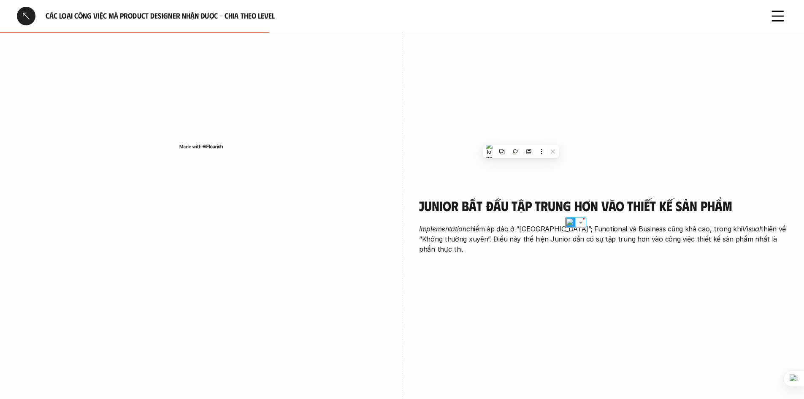
click at [400, 176] on div "Junior bắt đầu tập trung hơn vào thiết kế sản phẩm Implementation chiếm áp đảo …" at bounding box center [603, 227] width 368 height 103
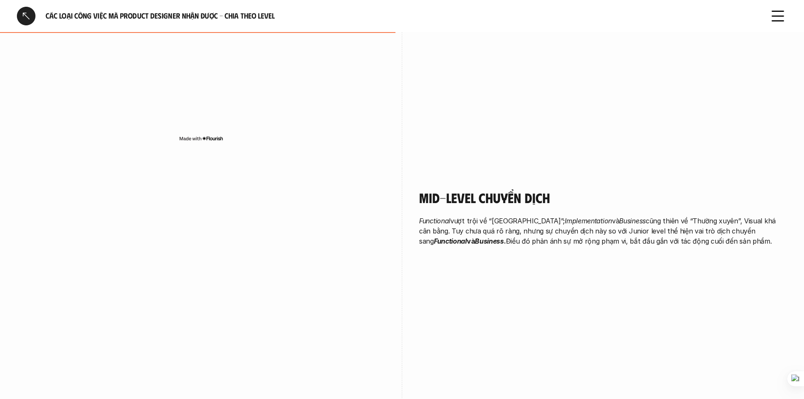
scroll to position [1102, 0]
